Goal: Find specific page/section: Find specific page/section

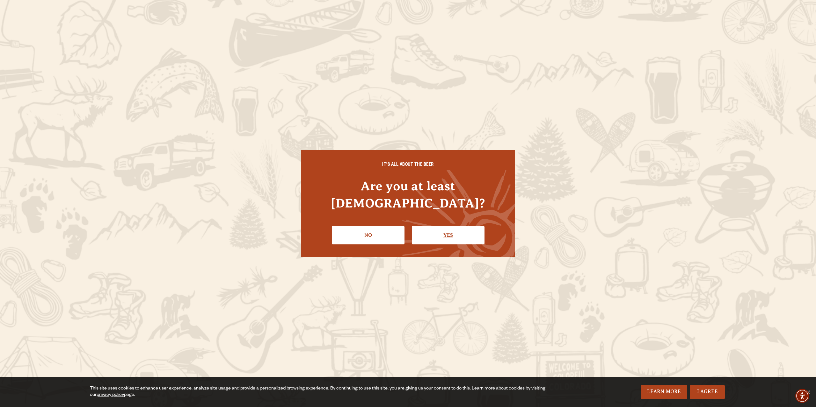
click at [444, 228] on link "Yes" at bounding box center [448, 235] width 73 height 18
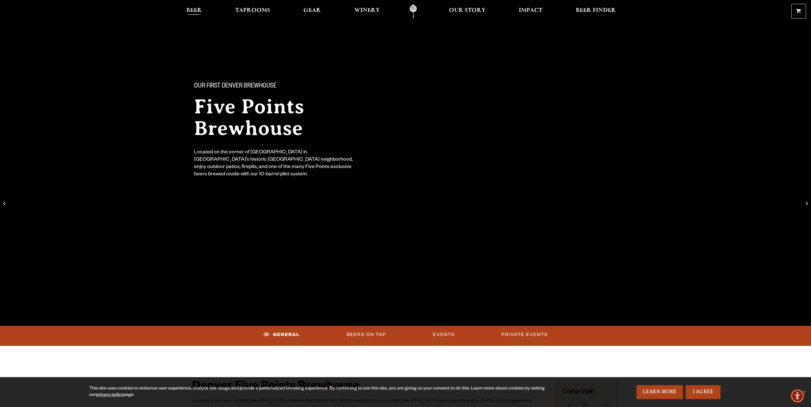
click at [199, 8] on span "Beer" at bounding box center [194, 10] width 16 height 5
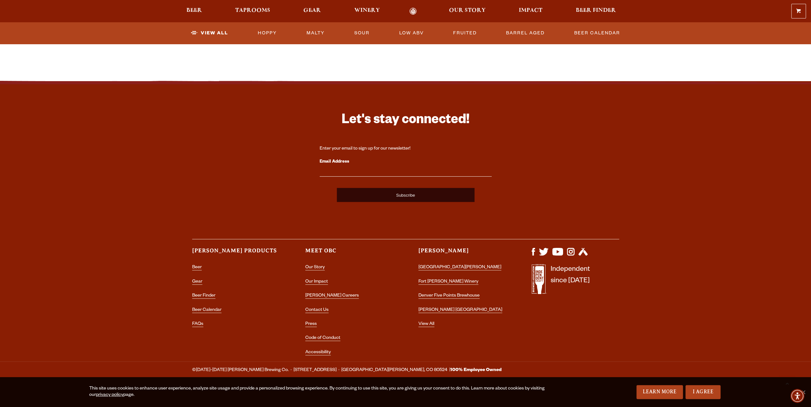
scroll to position [1488, 0]
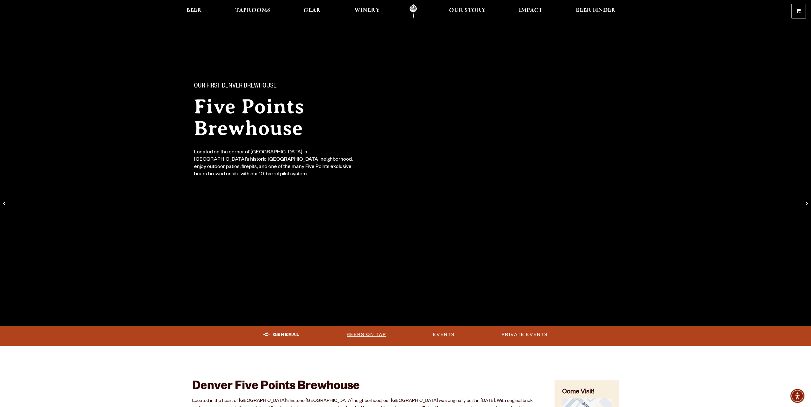
click at [378, 337] on link "Beers on Tap" at bounding box center [366, 335] width 45 height 15
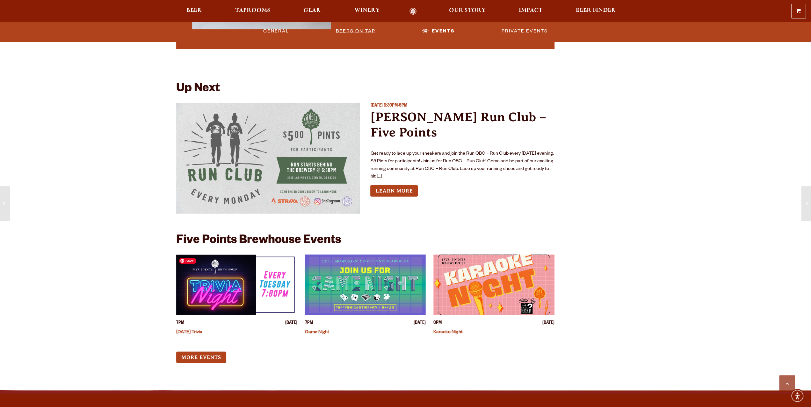
scroll to position [1699, 0]
